Goal: Task Accomplishment & Management: Manage account settings

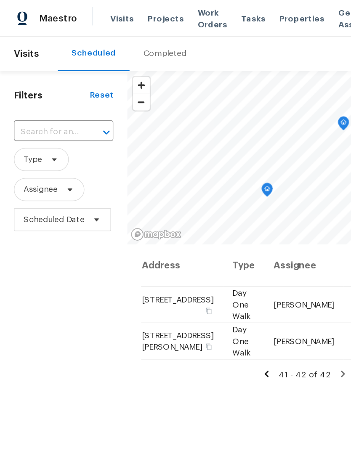
click at [194, 276] on icon at bounding box center [194, 273] width 8 height 8
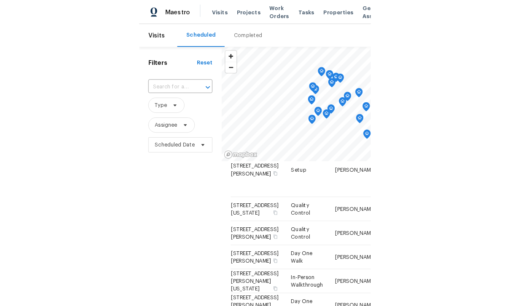
scroll to position [337, 0]
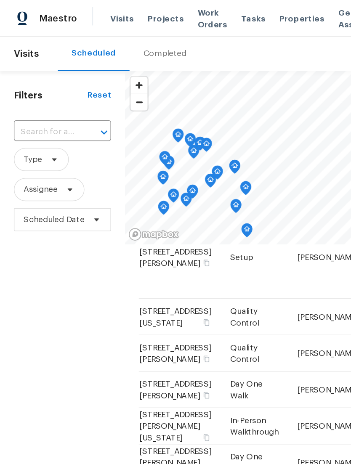
click at [86, 14] on span "Visits" at bounding box center [88, 13] width 17 height 8
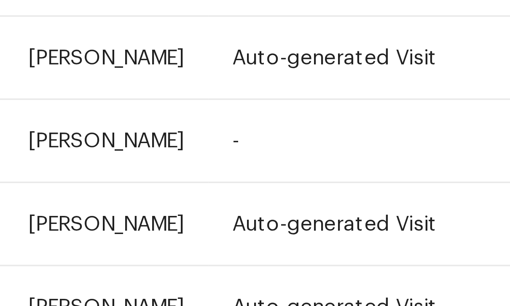
scroll to position [27, 0]
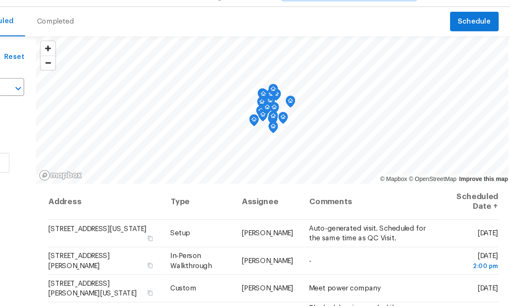
scroll to position [0, 0]
click at [0, 0] on icon at bounding box center [0, 0] width 0 height 0
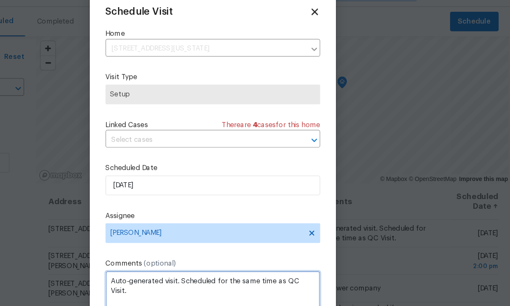
click at [163, 253] on textarea "Auto-generated visit. Scheduled for the same time as QC Visit." at bounding box center [255, 270] width 184 height 34
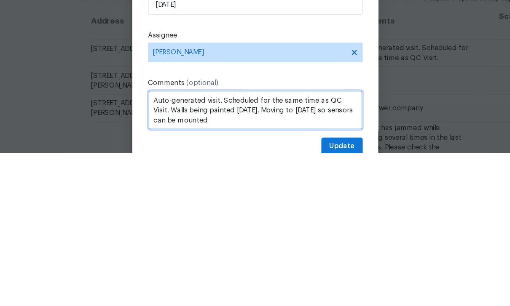
type textarea "Auto-generated visit. Scheduled for the same time as QC Visit. Walls being pain…"
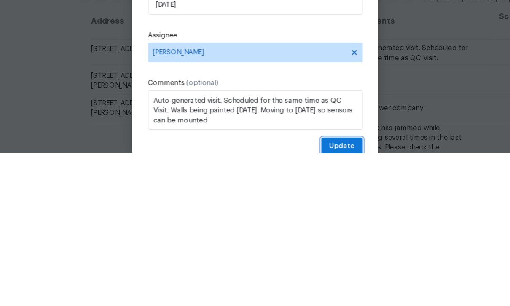
click at [318, 296] on span "Update" at bounding box center [329, 301] width 22 height 11
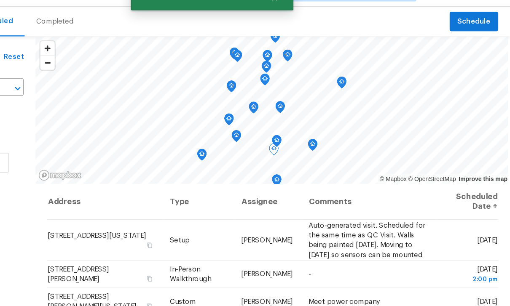
click at [0, 0] on icon at bounding box center [0, 0] width 0 height 0
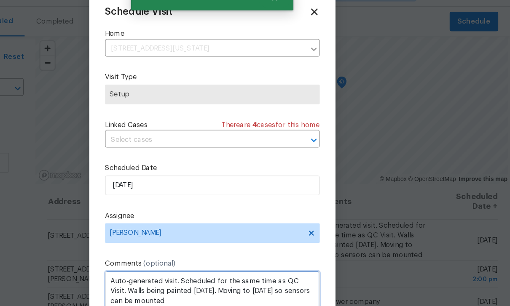
click at [265, 253] on textarea "Auto-generated visit. Scheduled for the same time as QC Visit. Walls being pain…" at bounding box center [255, 270] width 184 height 34
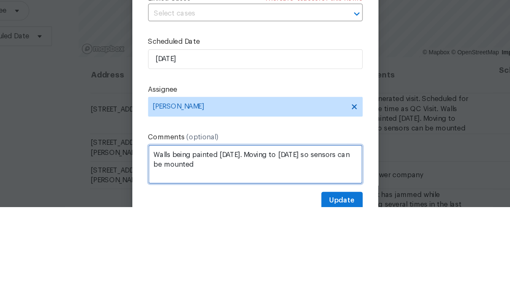
type textarea "Walls being painted [DATE]. Moving to [DATE] so sensors can be mounted"
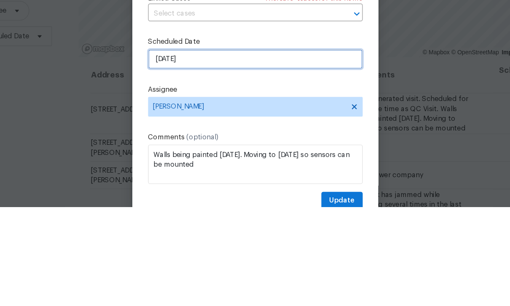
click at [163, 171] on input "[DATE]" at bounding box center [255, 179] width 184 height 17
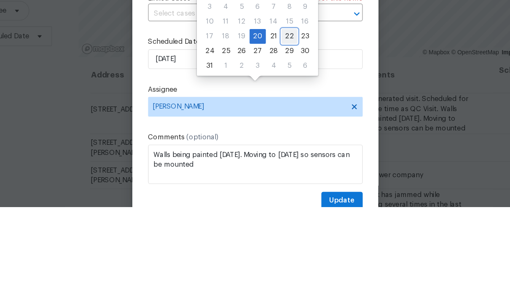
click at [277, 154] on div "22" at bounding box center [283, 160] width 13 height 12
type input "[DATE]"
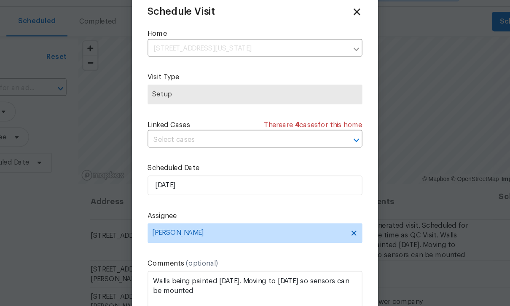
click at [318, 296] on span "Update" at bounding box center [329, 301] width 22 height 11
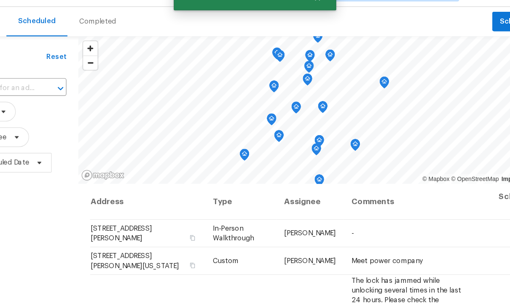
scroll to position [1, 0]
